Goal: Information Seeking & Learning: Find specific page/section

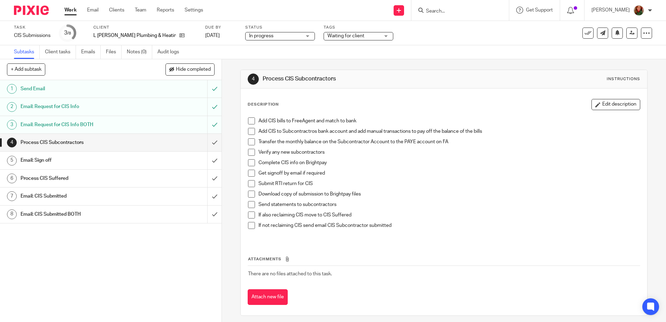
click at [434, 11] on input "Search" at bounding box center [456, 11] width 63 height 6
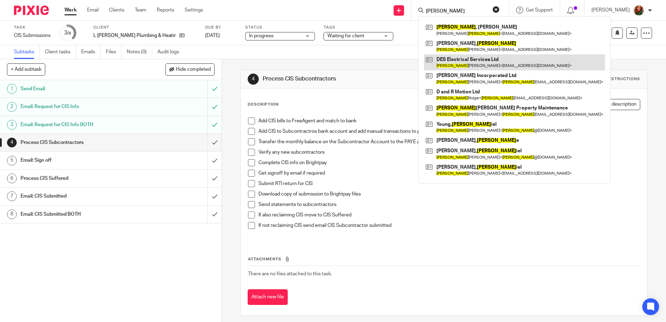
type input "dean"
click at [470, 63] on link at bounding box center [514, 62] width 181 height 16
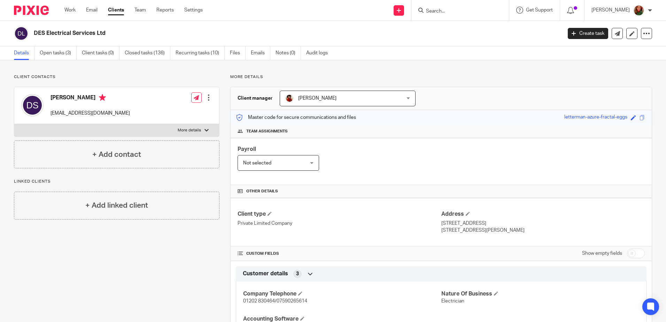
click at [48, 53] on link "Open tasks (3)" at bounding box center [58, 53] width 37 height 14
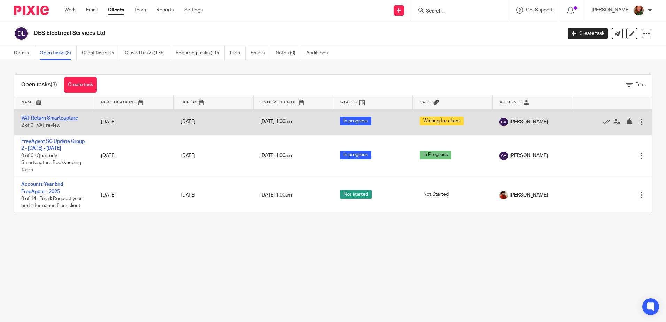
click at [53, 118] on link "VAT Return Smartcapture" at bounding box center [49, 118] width 57 height 5
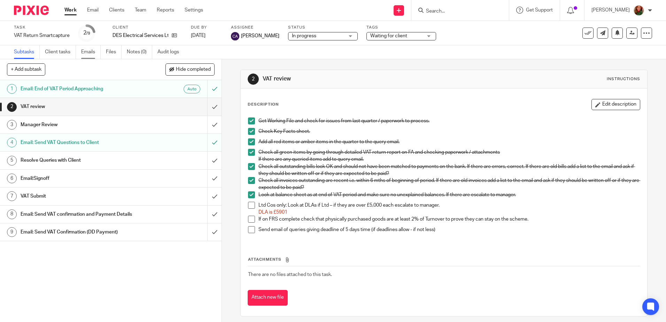
click at [95, 52] on link "Emails" at bounding box center [91, 52] width 20 height 14
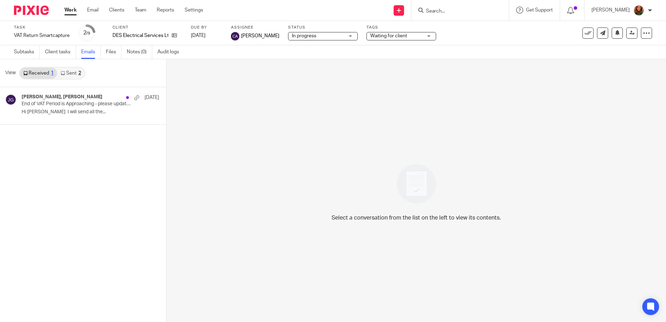
click at [69, 77] on link "Sent 2" at bounding box center [70, 73] width 27 height 11
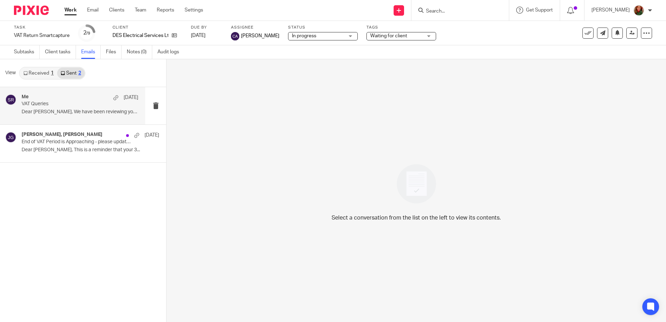
click at [56, 110] on p "Dear [PERSON_NAME], We have been reviewing your VAT..." at bounding box center [80, 112] width 117 height 6
